Goal: Book appointment/travel/reservation

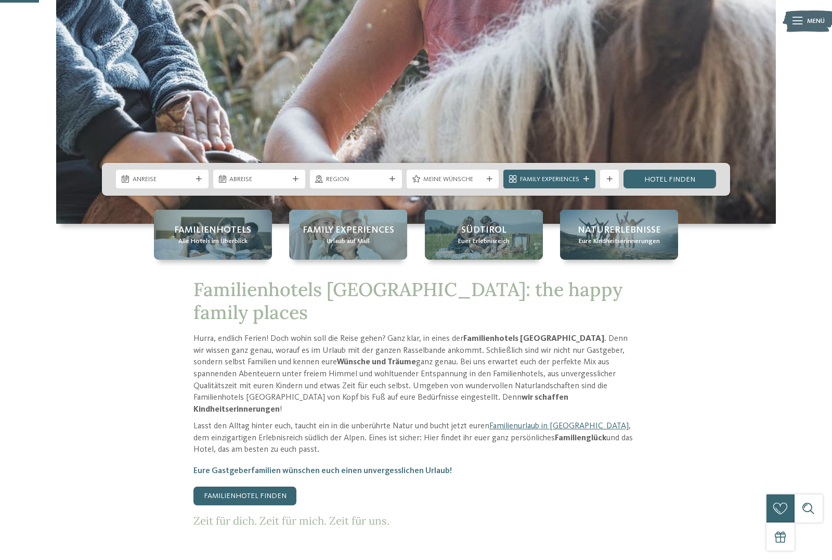
scroll to position [353, 0]
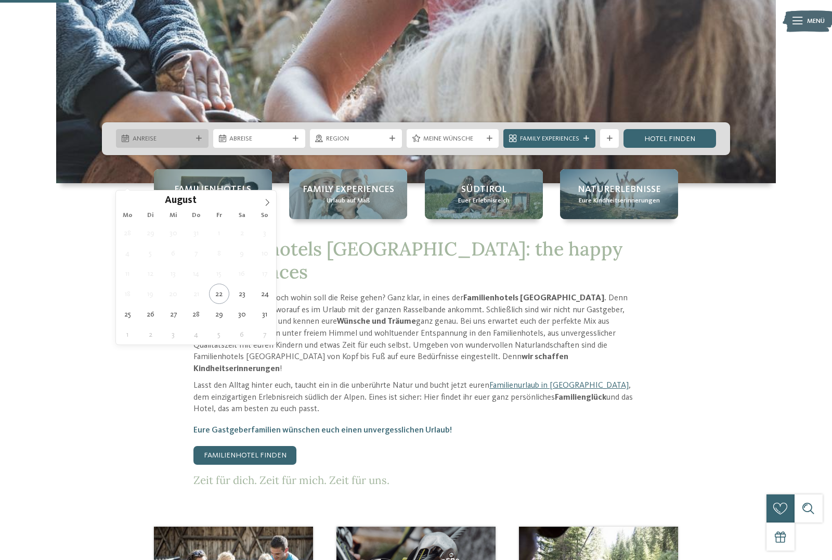
click at [163, 144] on span "Anreise" at bounding box center [162, 138] width 59 height 9
type div "22.08.2025"
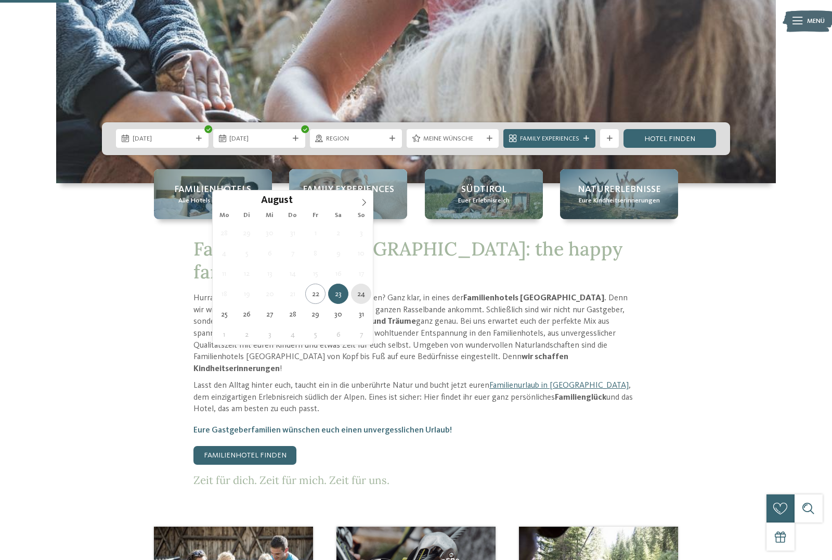
type div "24.08.2025"
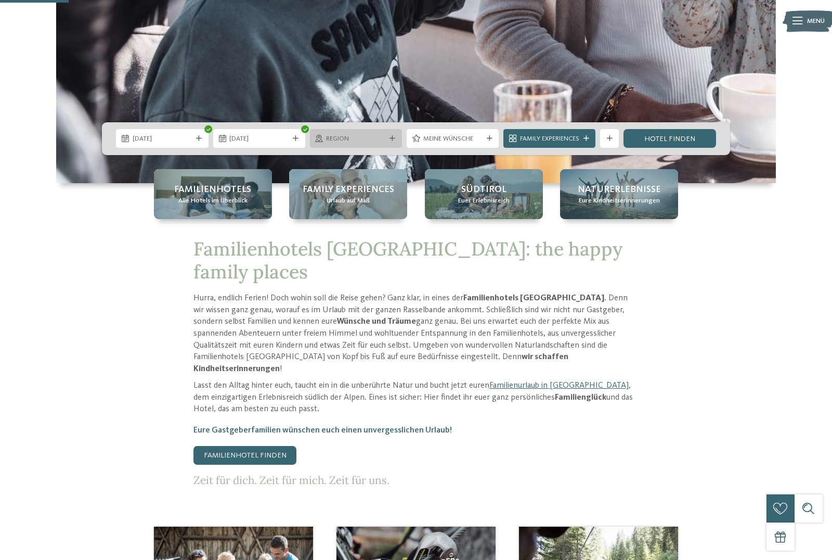
click at [374, 144] on span "Region" at bounding box center [355, 138] width 59 height 9
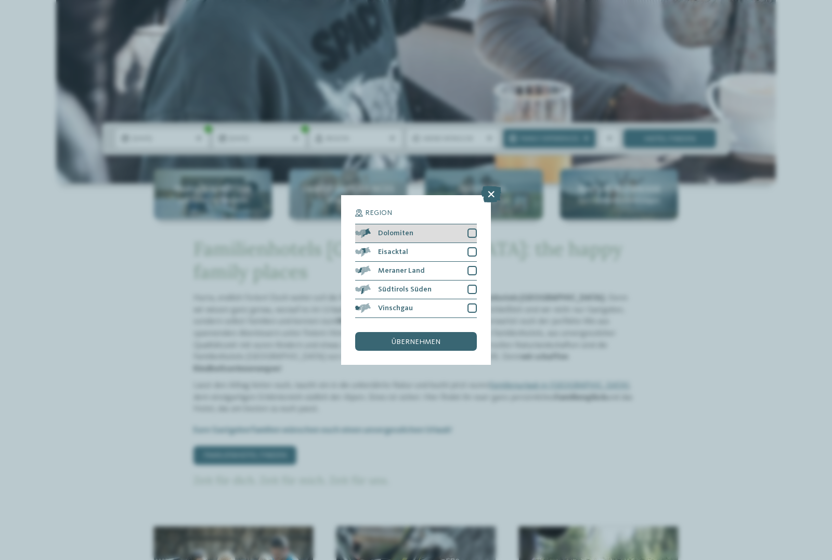
click at [473, 228] on div at bounding box center [472, 232] width 9 height 9
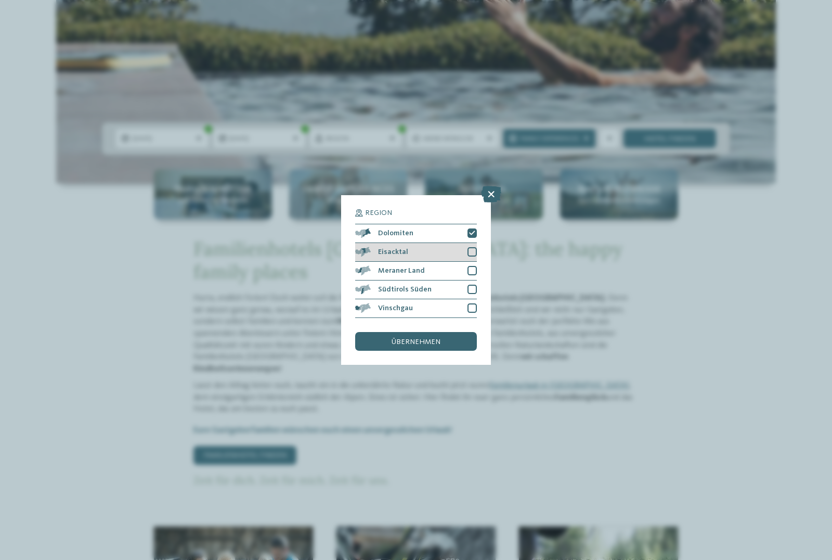
click at [472, 247] on div at bounding box center [472, 251] width 9 height 9
click at [473, 303] on div at bounding box center [472, 307] width 9 height 9
click at [426, 338] on span "übernehmen" at bounding box center [416, 341] width 49 height 7
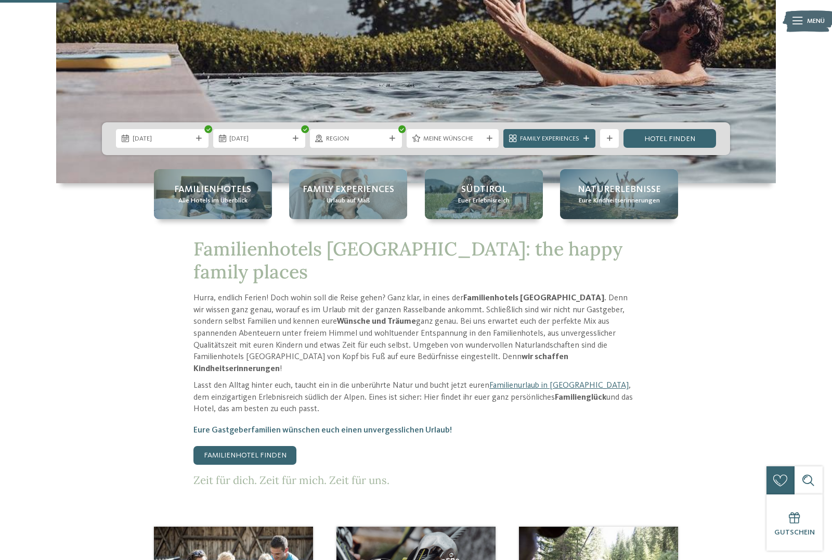
click at [456, 144] on span "Meine Wünsche" at bounding box center [452, 138] width 59 height 9
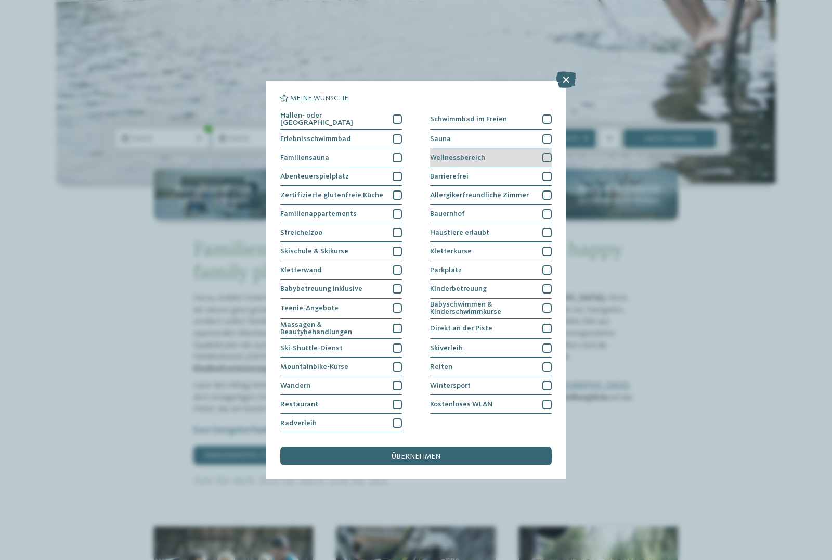
click at [471, 154] on span "Wellnessbereich" at bounding box center [457, 157] width 55 height 7
click at [399, 453] on span "übernehmen" at bounding box center [416, 456] width 49 height 7
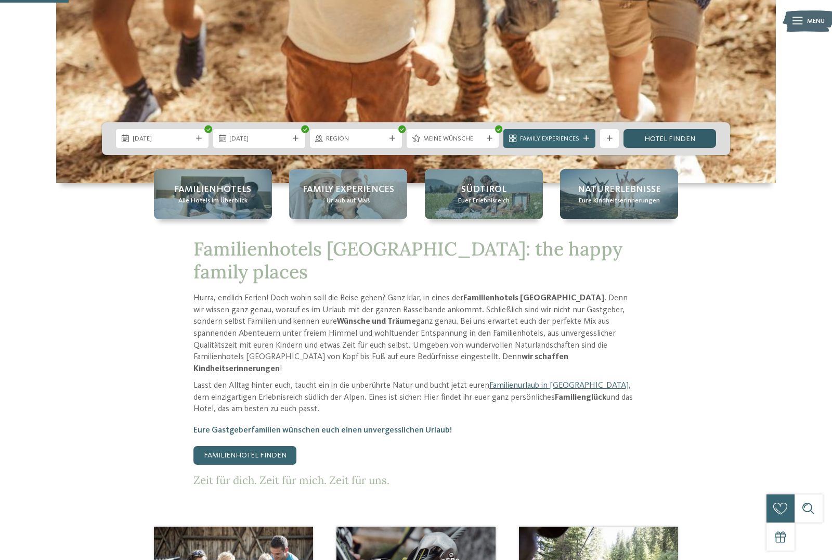
click at [659, 148] on link "Hotel finden" at bounding box center [670, 138] width 92 height 19
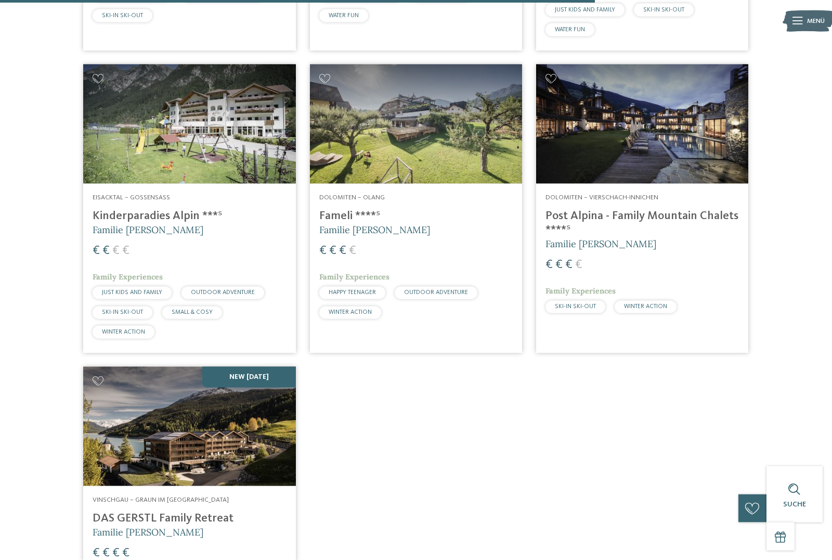
scroll to position [1532, 0]
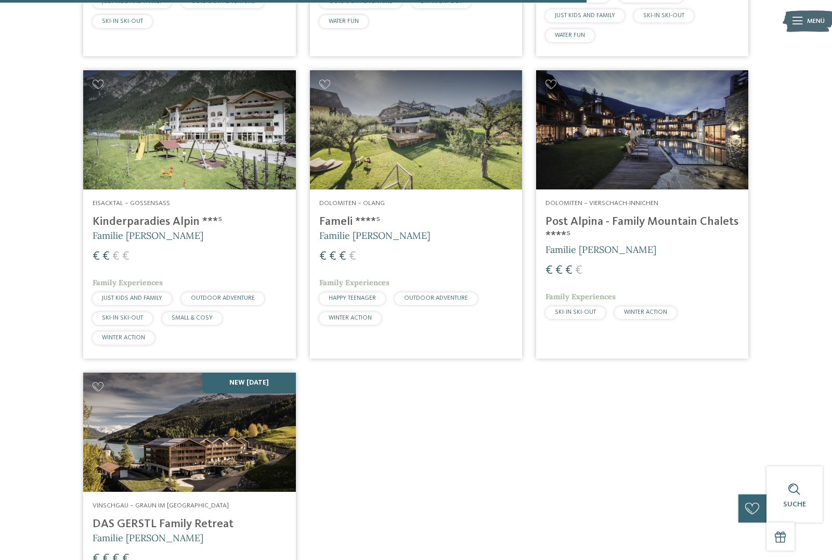
click at [626, 215] on h4 "Post Alpina - Family Mountain Chalets ****ˢ" at bounding box center [643, 229] width 194 height 28
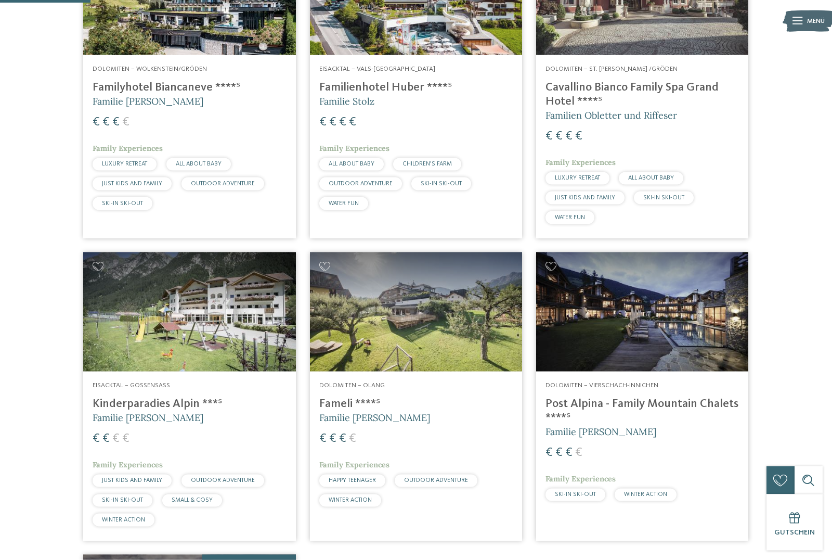
scroll to position [232, 0]
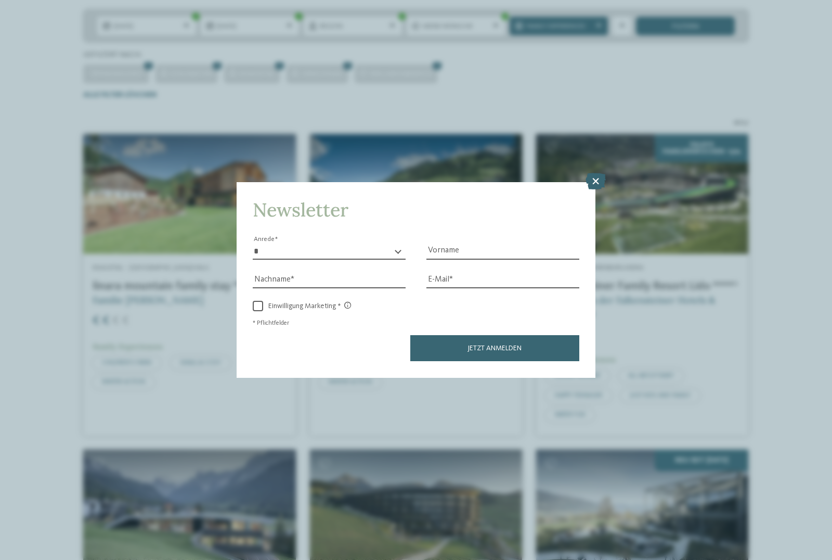
click at [593, 173] on icon at bounding box center [596, 181] width 20 height 17
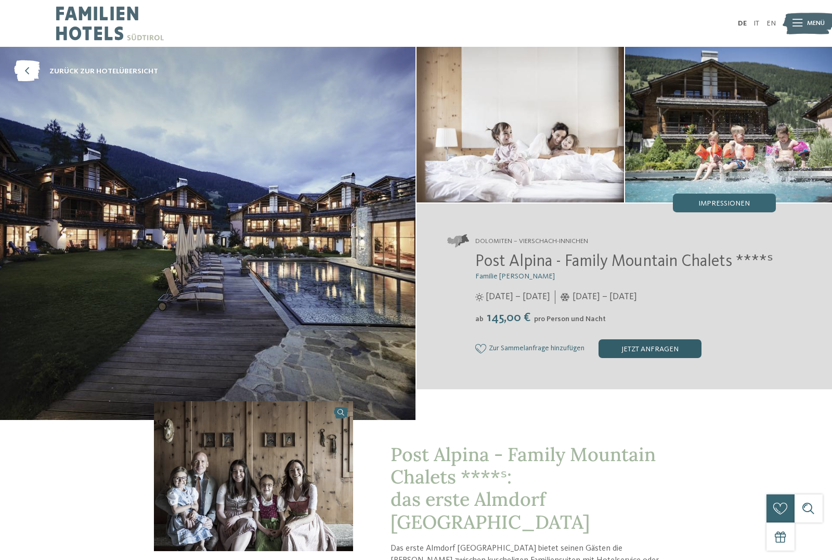
click at [629, 358] on div "jetzt anfragen" at bounding box center [650, 348] width 103 height 19
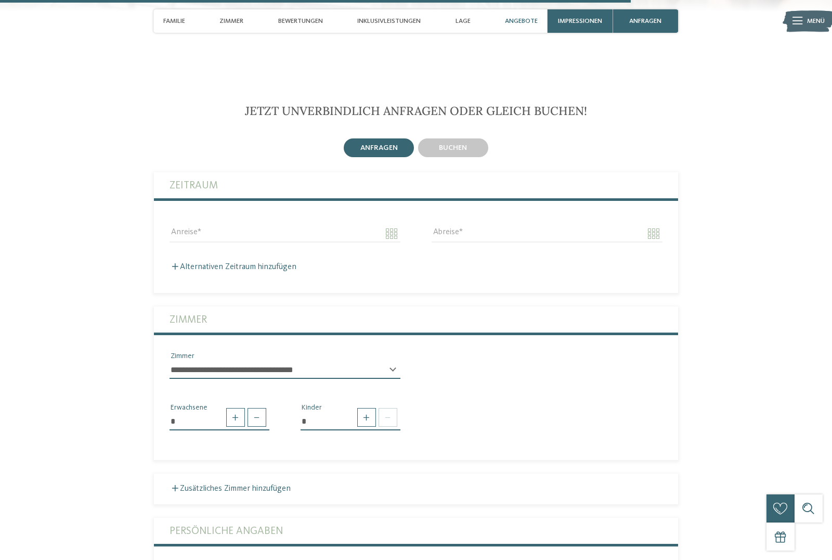
scroll to position [2484, 0]
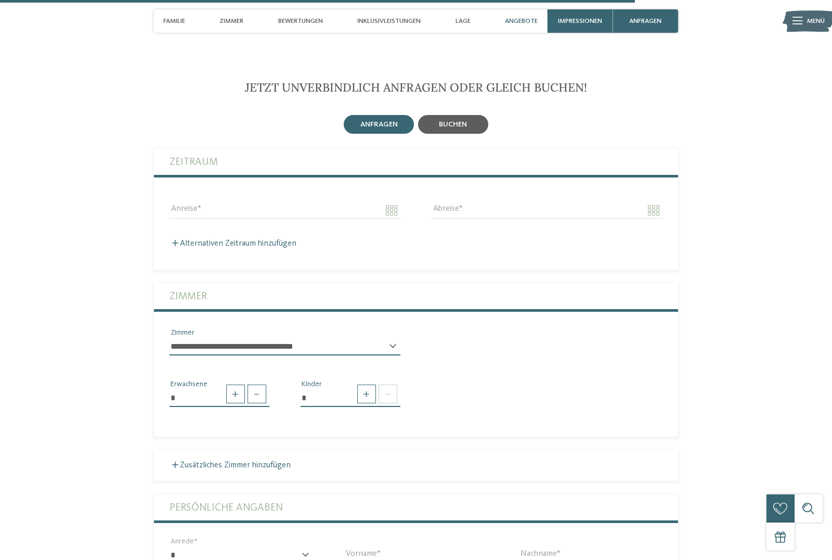
click at [448, 121] on span "buchen" at bounding box center [453, 124] width 28 height 7
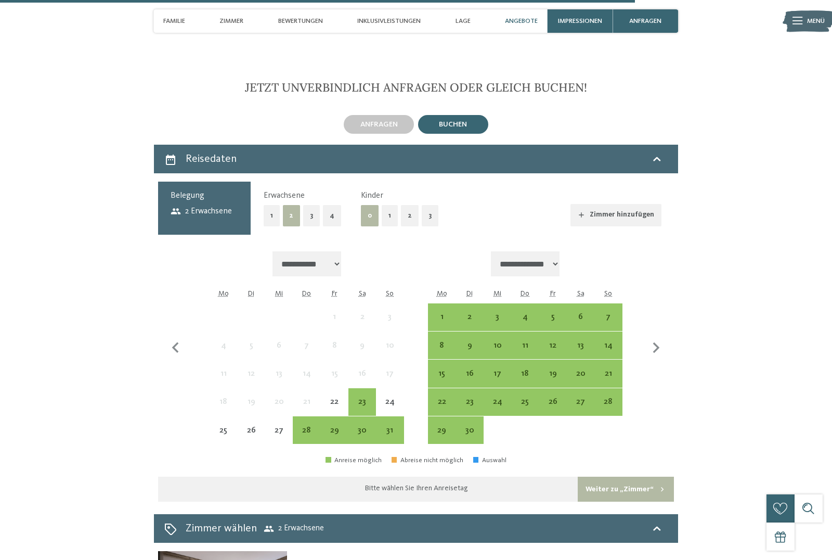
click at [383, 205] on button "1" at bounding box center [390, 215] width 16 height 21
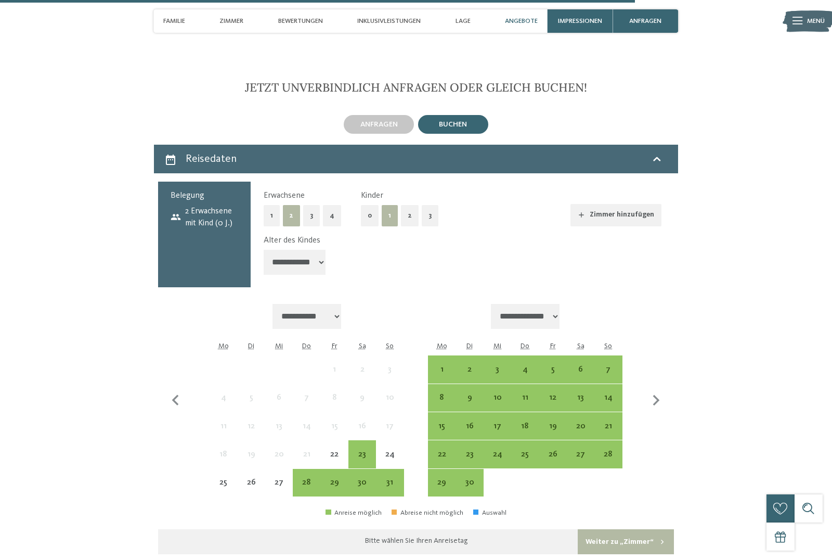
select select "*"
click at [338, 450] on div "22" at bounding box center [334, 462] width 25 height 25
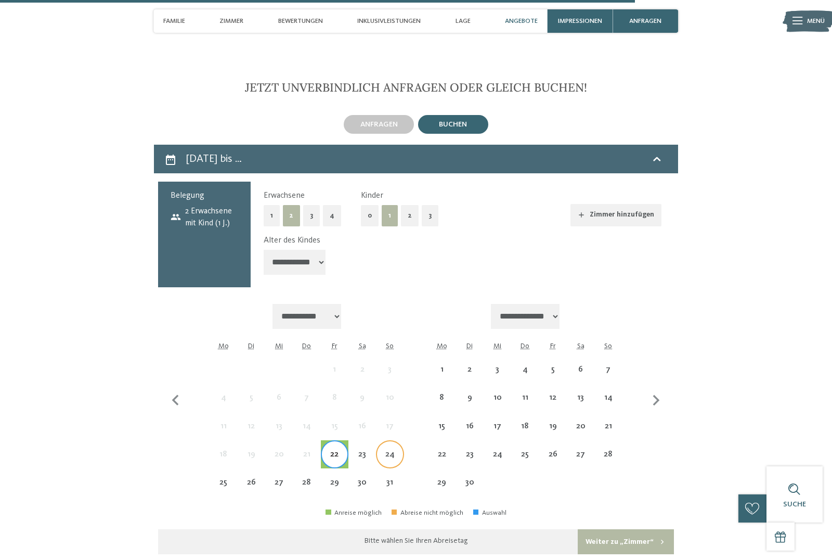
click at [389, 450] on div "24" at bounding box center [389, 462] width 25 height 25
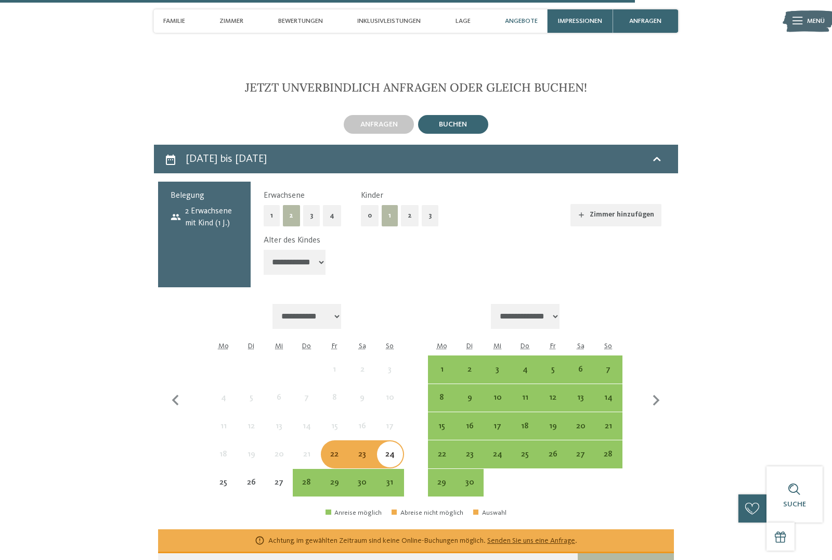
drag, startPoint x: 619, startPoint y: 526, endPoint x: 619, endPoint y: 404, distance: 122.3
click at [619, 553] on button "Weiter zu „Zimmer“" at bounding box center [626, 565] width 96 height 25
